Goal: Transaction & Acquisition: Obtain resource

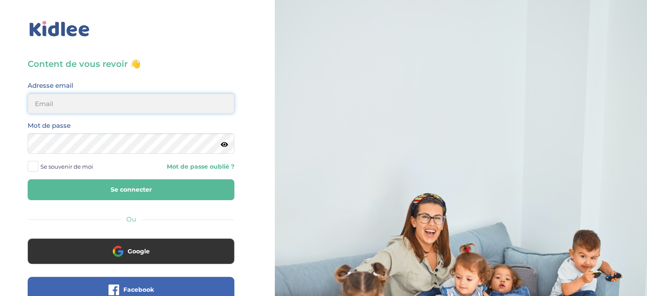
type input "jfmaps2011@gmail.com"
click at [136, 190] on button "Se connecter" at bounding box center [131, 189] width 207 height 21
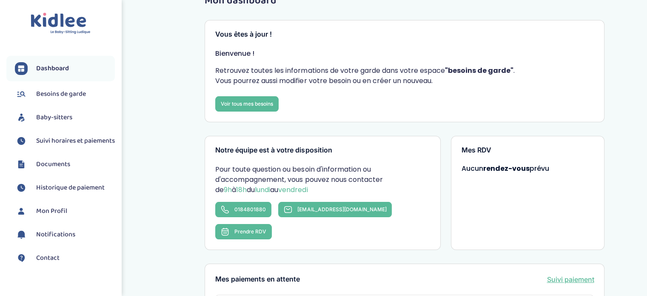
scroll to position [25, 0]
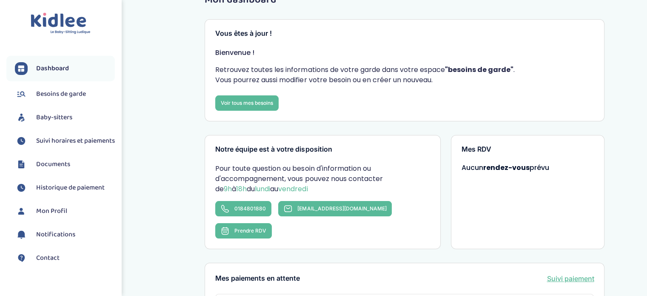
click at [56, 169] on span "Documents" at bounding box center [53, 164] width 34 height 10
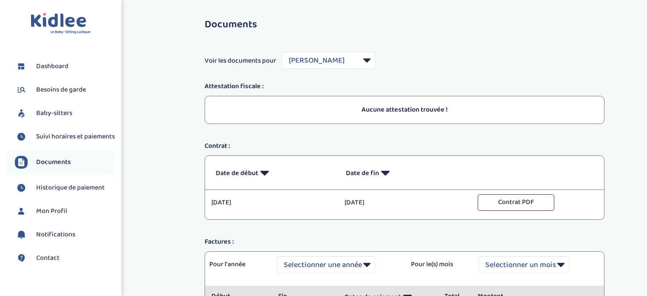
select select "34397"
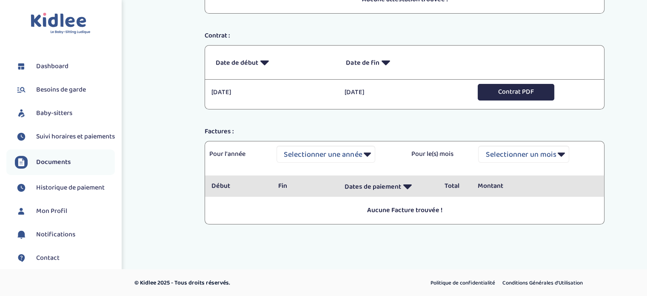
click at [510, 93] on button "Contrat PDF" at bounding box center [516, 92] width 77 height 17
